Goal: Task Accomplishment & Management: Complete application form

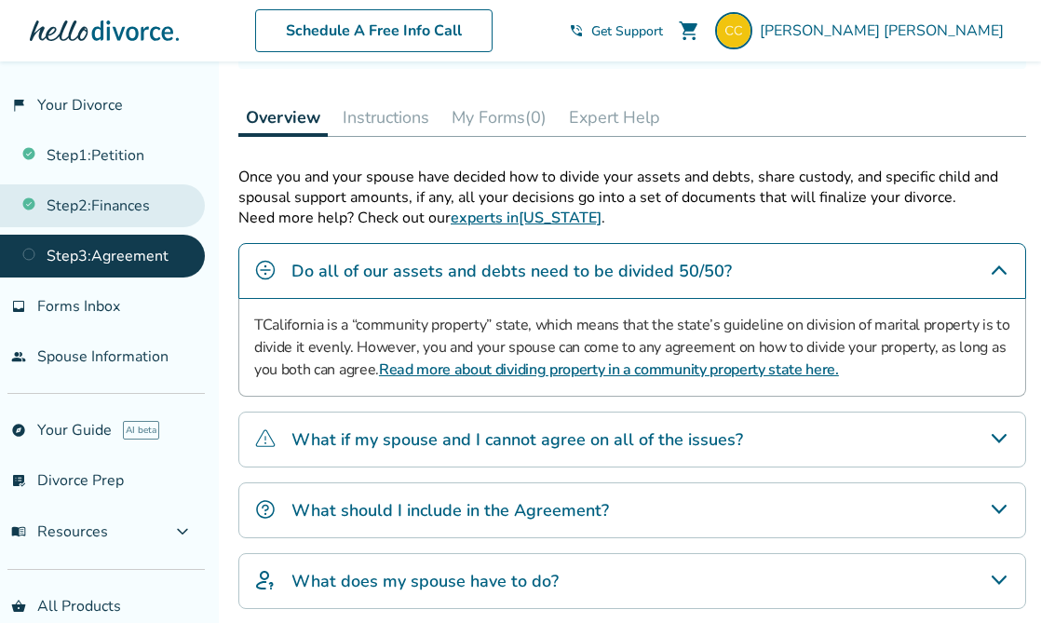
click at [120, 198] on link "Step 2 : Finances" at bounding box center [102, 205] width 205 height 43
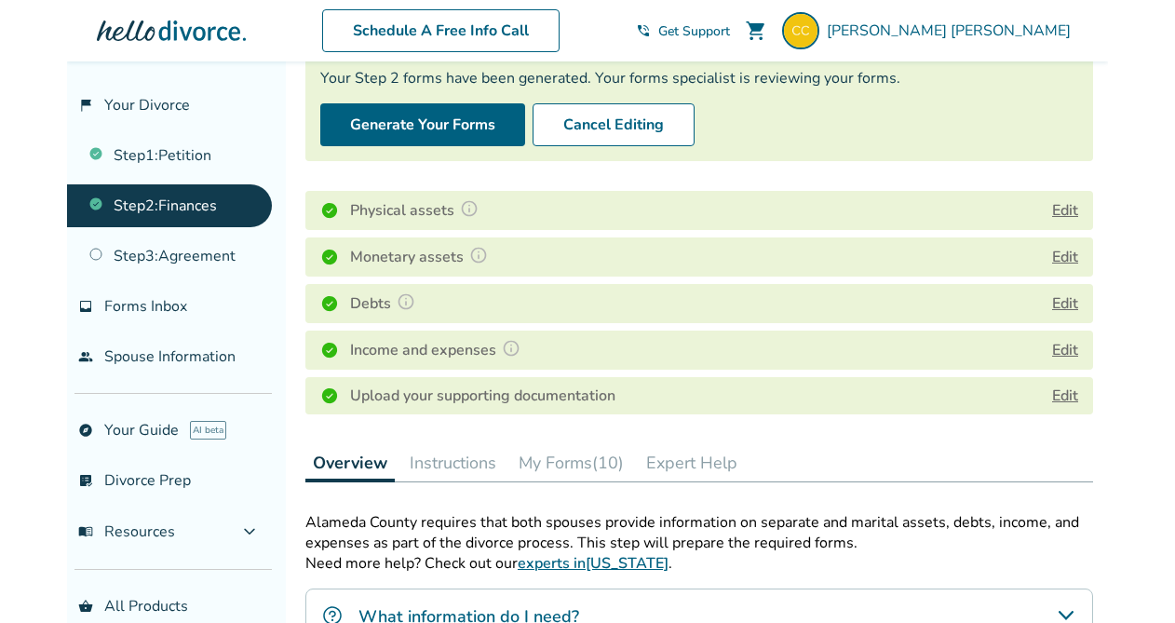
scroll to position [171, 0]
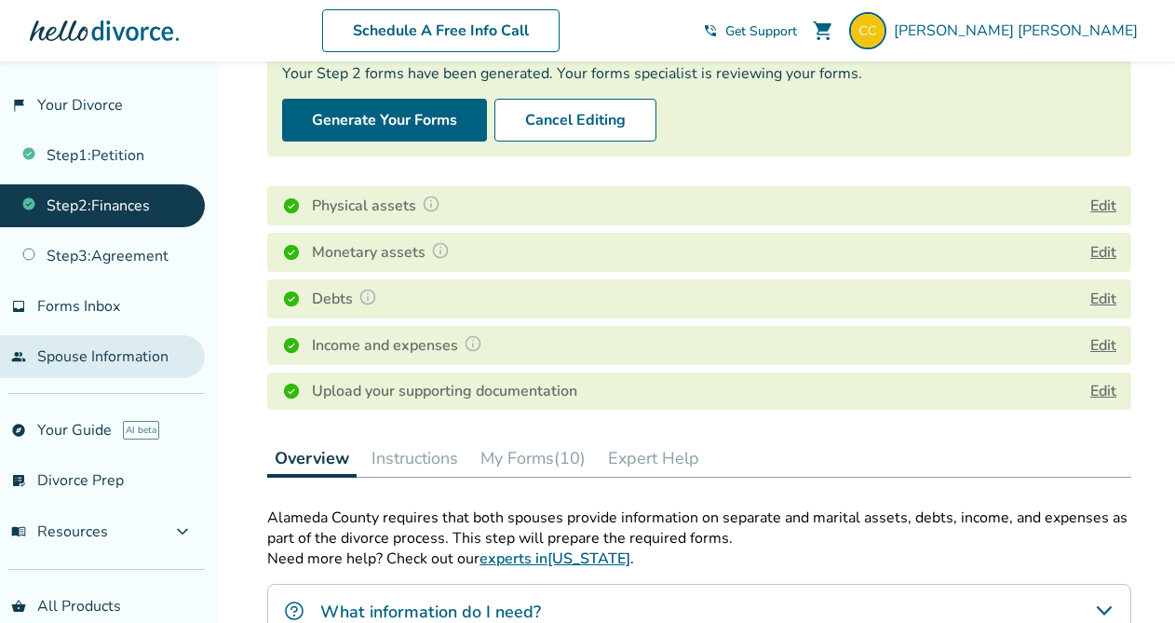
click at [77, 363] on link "people Spouse Information" at bounding box center [102, 356] width 205 height 43
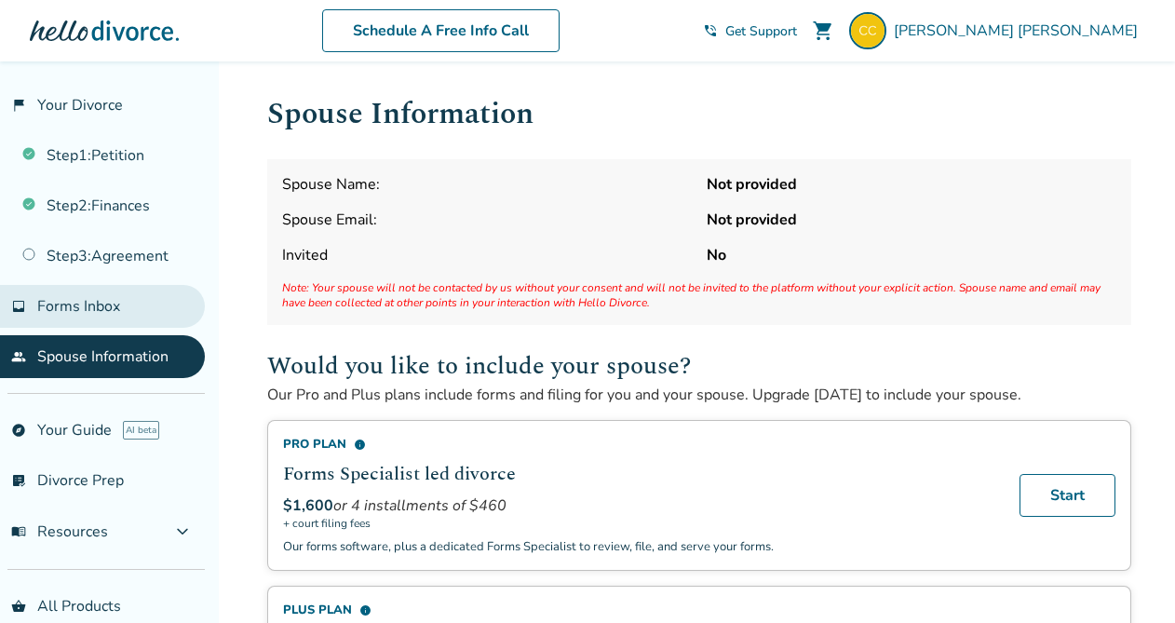
click at [91, 300] on span "Forms Inbox" at bounding box center [78, 306] width 83 height 20
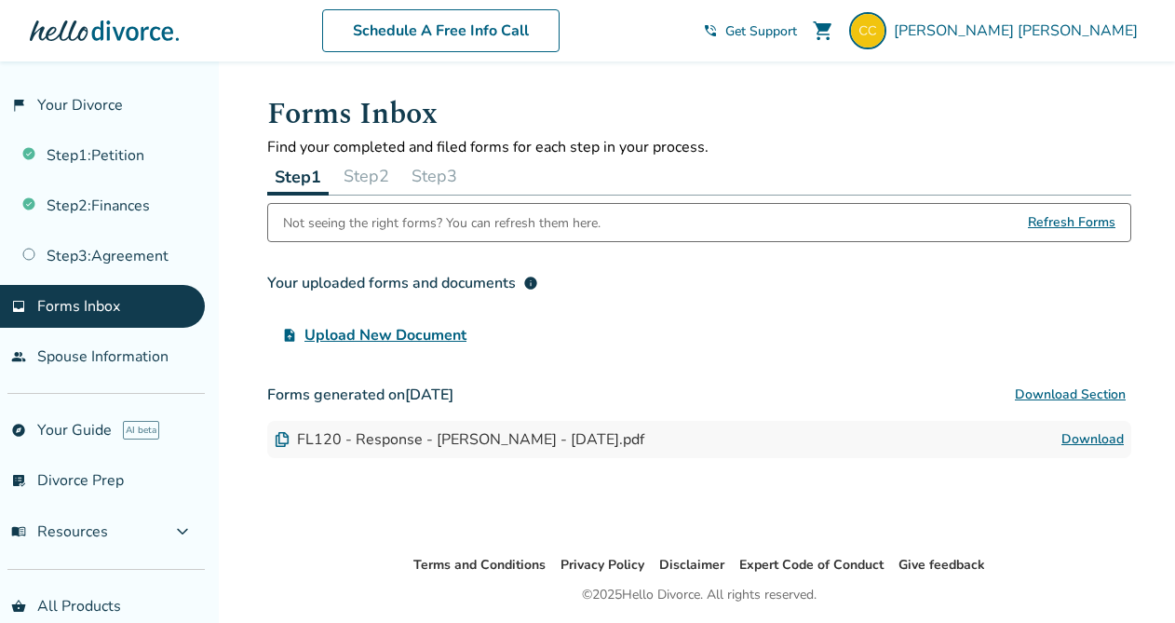
click at [380, 172] on button "Step 2" at bounding box center [366, 175] width 61 height 37
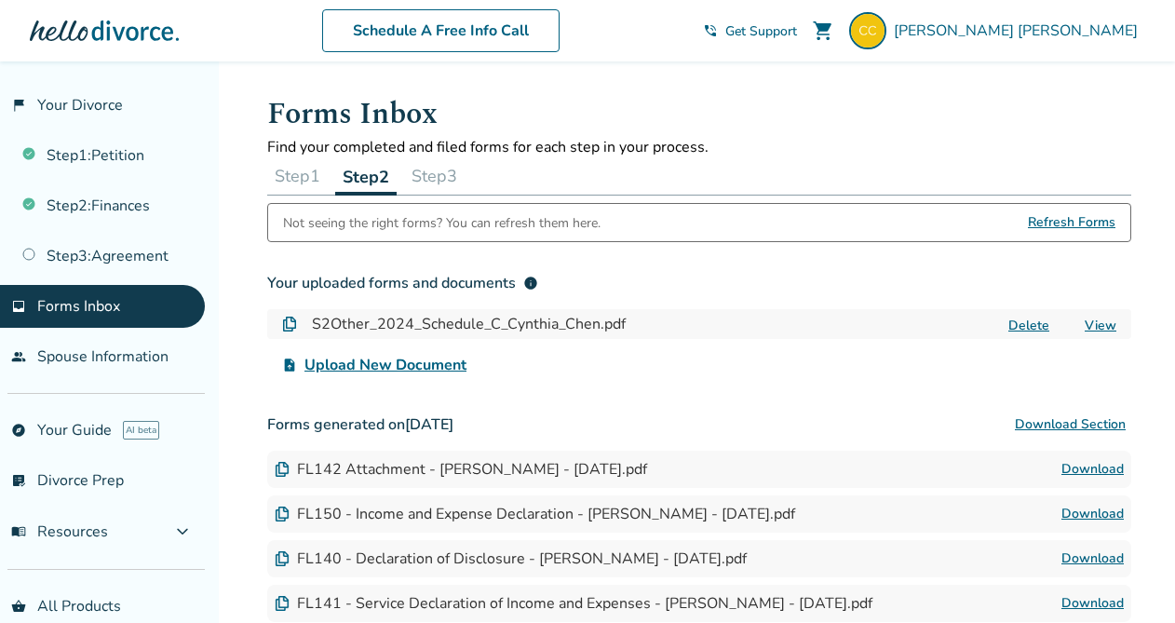
click at [444, 159] on button "Step 3" at bounding box center [434, 175] width 61 height 37
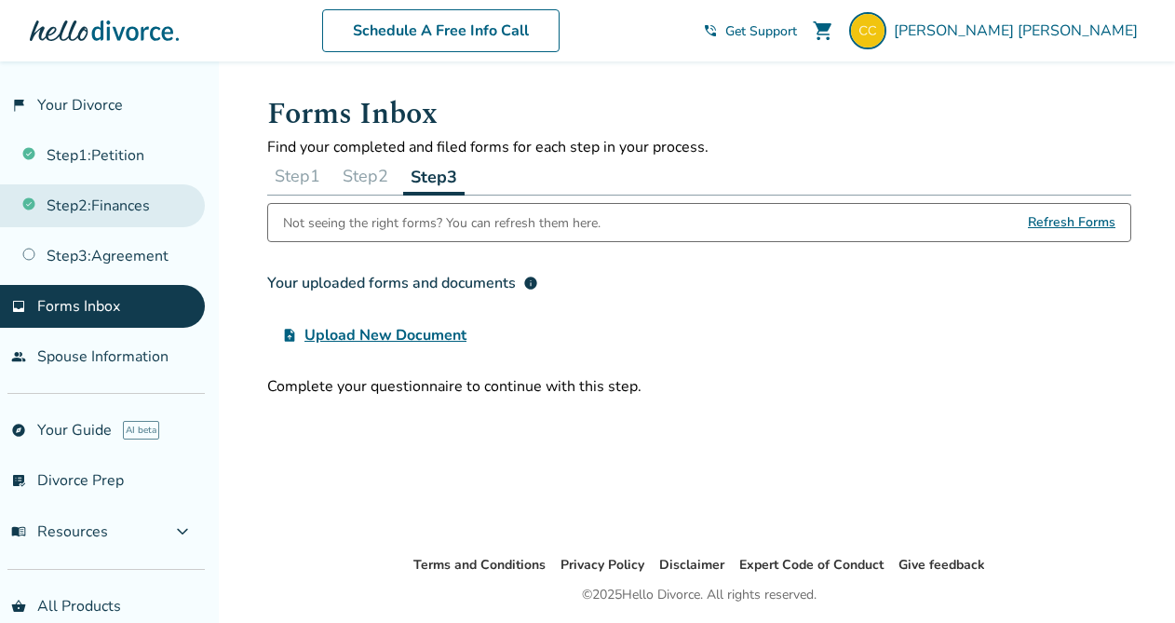
click at [141, 210] on link "Step 2 : Finances" at bounding box center [102, 205] width 205 height 43
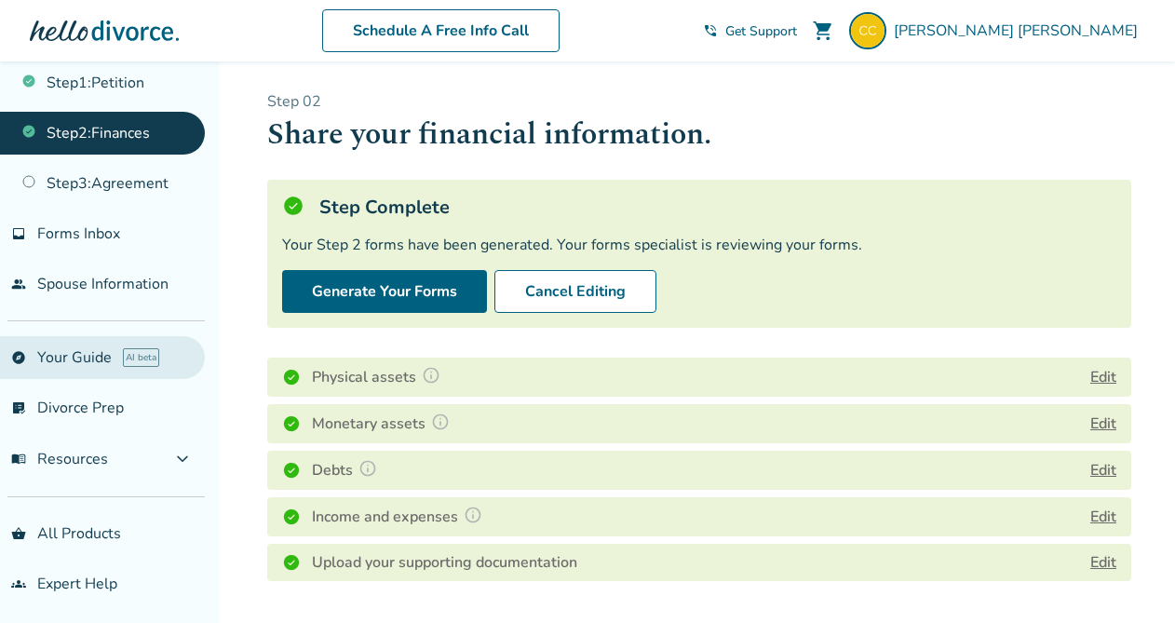
scroll to position [22, 0]
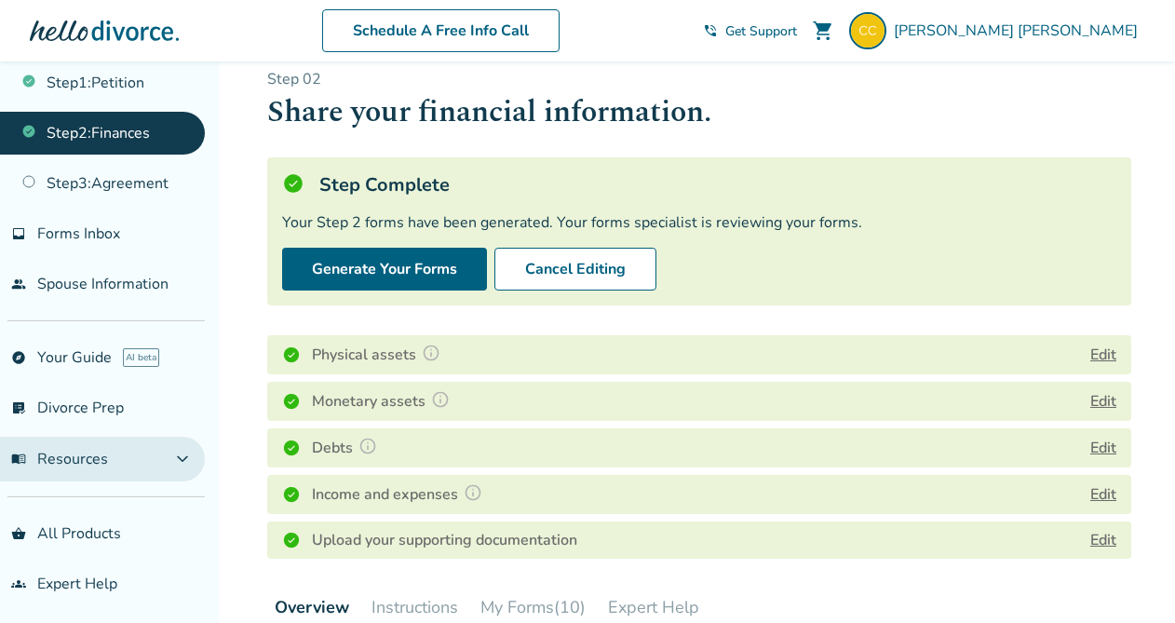
click at [93, 464] on span "menu_book Resources" at bounding box center [59, 459] width 97 height 20
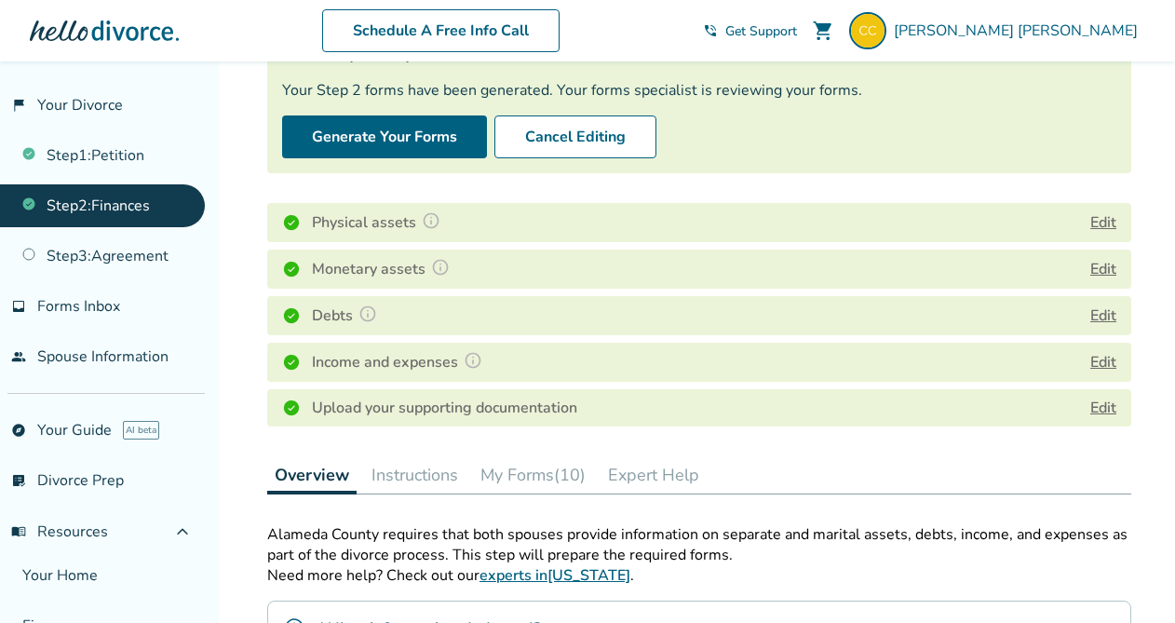
scroll to position [110, 0]
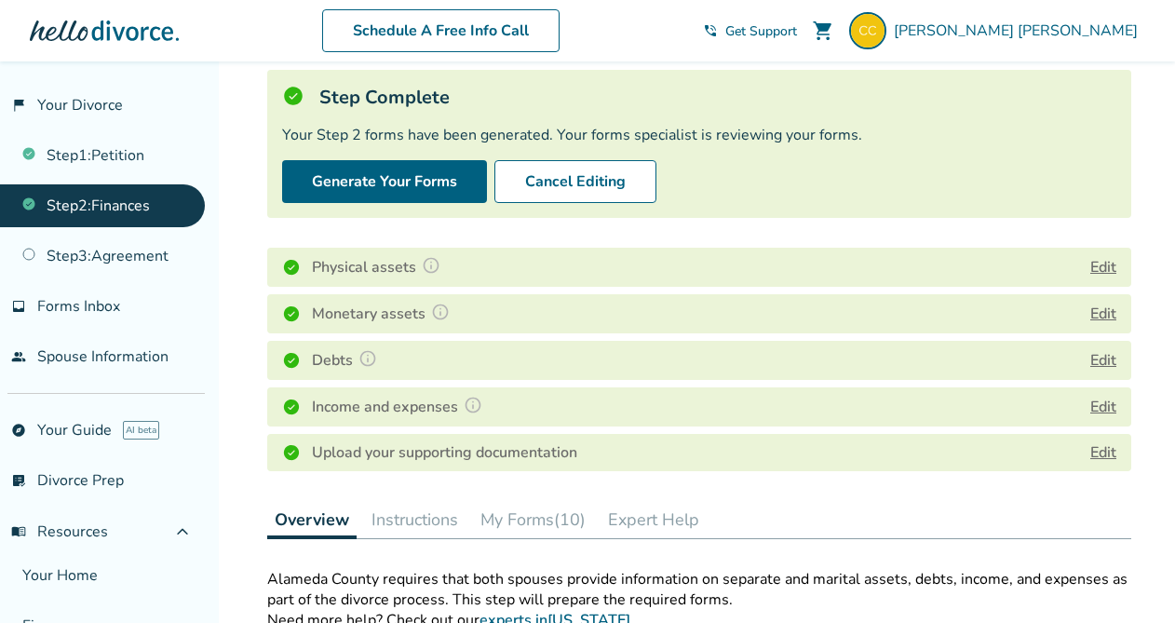
click at [1040, 404] on button "Edit" at bounding box center [1103, 407] width 26 height 22
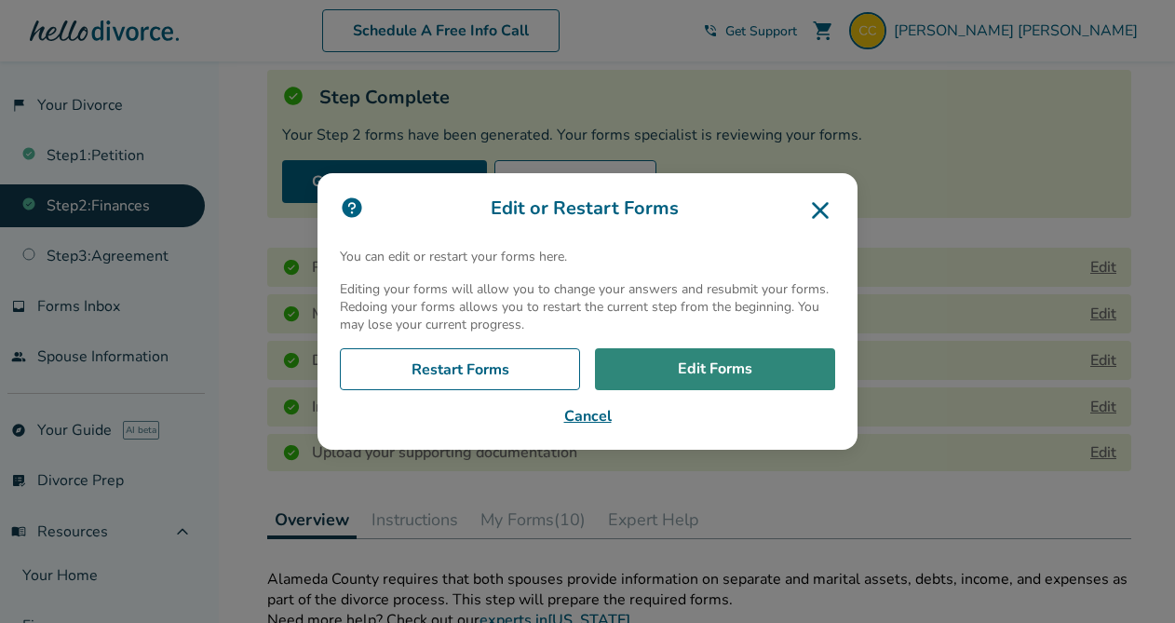
click at [703, 361] on link "Edit Forms" at bounding box center [715, 369] width 240 height 43
